Goal: Information Seeking & Learning: Find specific fact

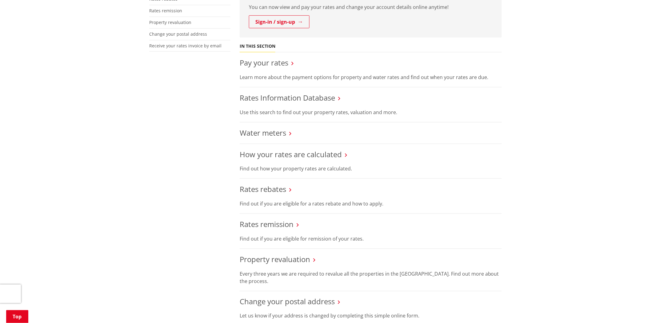
scroll to position [205, 0]
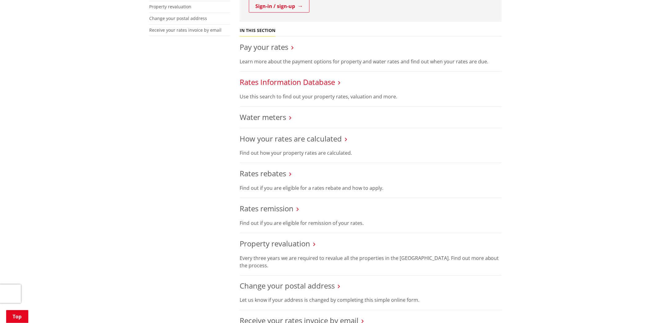
click at [272, 81] on link "Rates Information Database" at bounding box center [287, 82] width 95 height 10
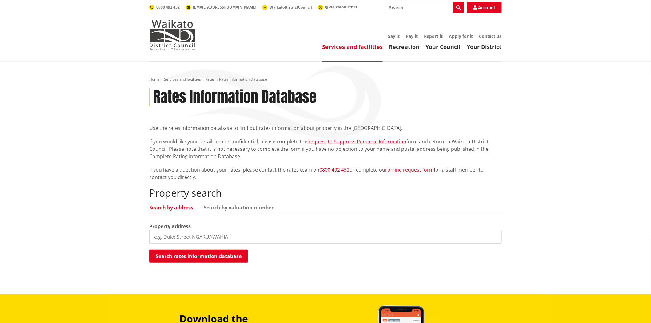
click at [174, 240] on input "search" at bounding box center [325, 237] width 352 height 14
click at [176, 240] on input "search" at bounding box center [325, 237] width 352 height 14
click at [217, 257] on button "Search rates information database" at bounding box center [198, 256] width 99 height 13
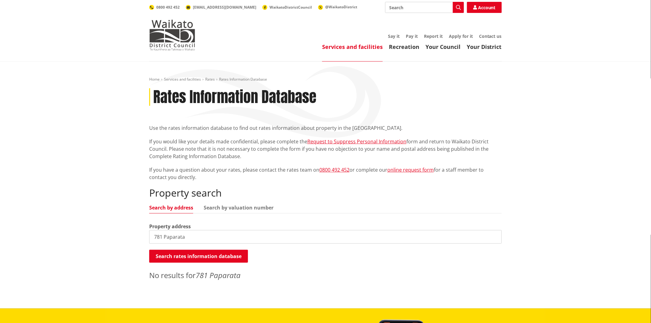
click at [198, 239] on input "781 Paparata" at bounding box center [325, 237] width 352 height 14
type input "781 Paparata road"
click at [210, 255] on button "Search rates information database" at bounding box center [198, 256] width 99 height 13
